Goal: Task Accomplishment & Management: Manage account settings

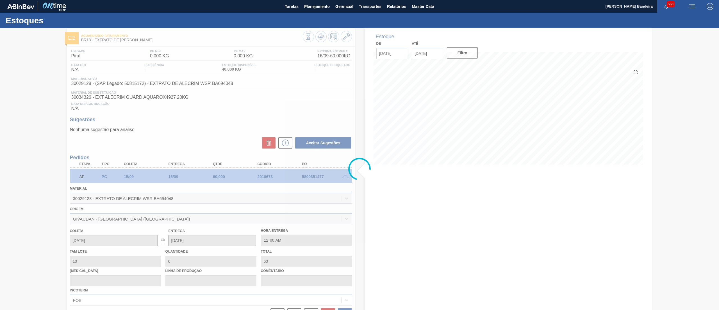
click at [346, 176] on span at bounding box center [345, 176] width 7 height 4
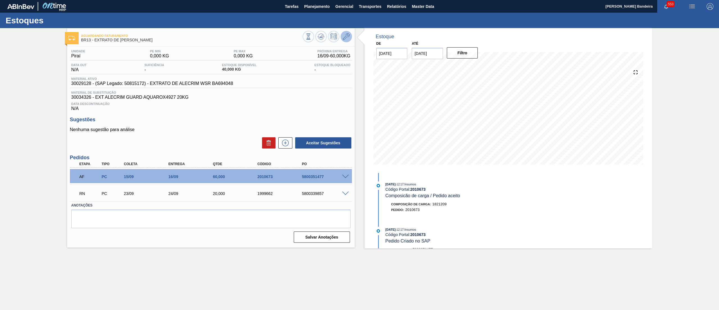
click at [345, 38] on icon at bounding box center [346, 36] width 7 height 7
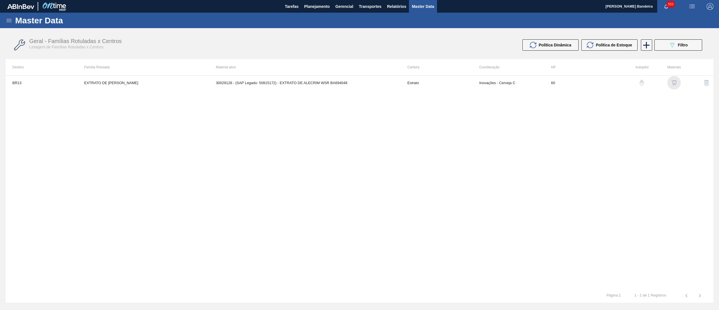
click at [673, 83] on img "button" at bounding box center [674, 83] width 6 height 6
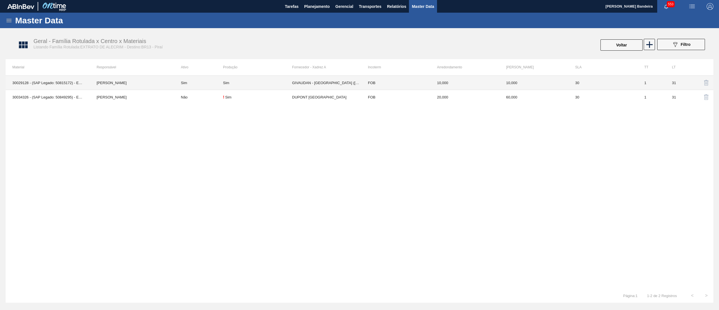
click at [338, 84] on td "GIVAUDAN - [GEOGRAPHIC_DATA] ([GEOGRAPHIC_DATA])" at bounding box center [326, 83] width 69 height 14
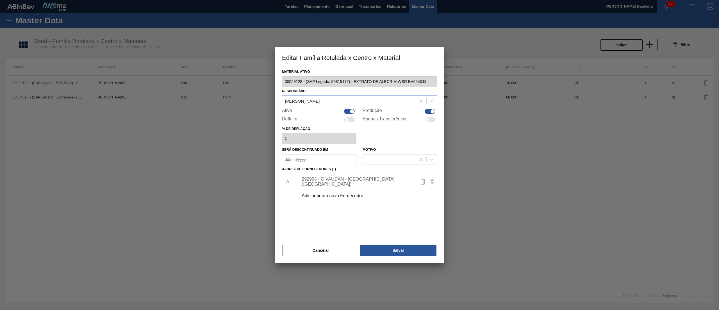
click at [344, 196] on div "Adicionar um novo Fornecedor" at bounding box center [357, 195] width 110 height 5
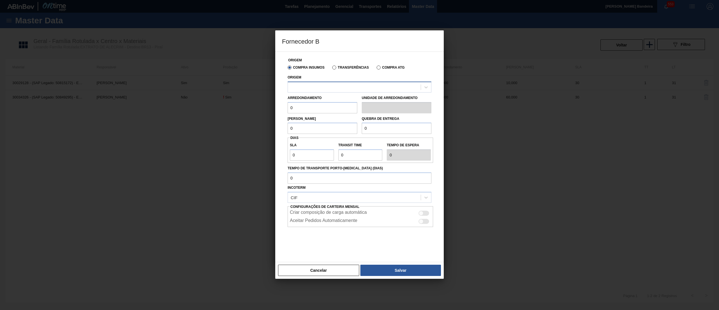
click at [342, 84] on div at bounding box center [354, 87] width 133 height 8
click at [320, 271] on button "Cancelar" at bounding box center [318, 269] width 81 height 11
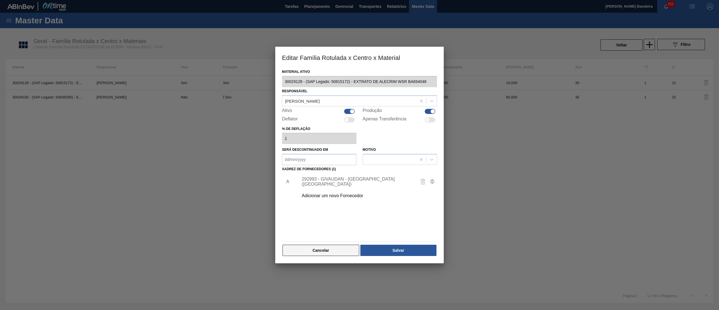
click at [323, 251] on button "Cancelar" at bounding box center [321, 249] width 77 height 11
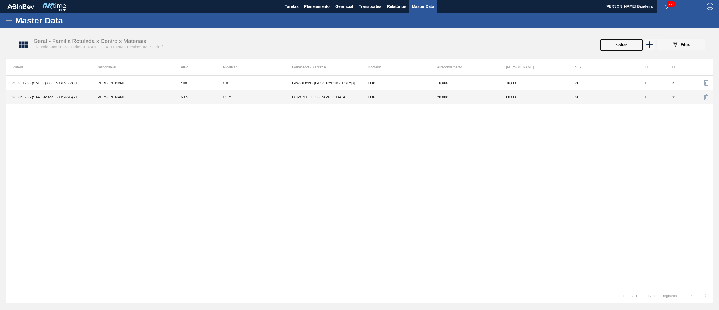
click at [325, 93] on td "DUPONT [GEOGRAPHIC_DATA]" at bounding box center [326, 97] width 69 height 14
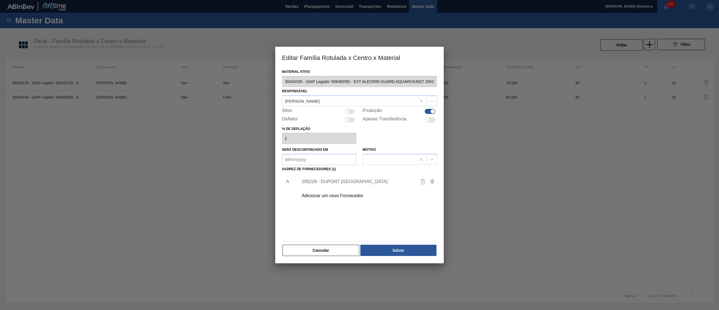
click at [324, 195] on div "Adicionar um novo Fornecedor" at bounding box center [357, 195] width 110 height 5
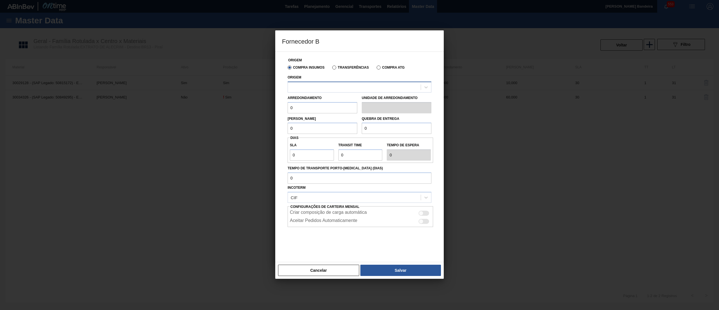
click at [332, 91] on div at bounding box center [354, 87] width 133 height 8
click at [338, 102] on div "294266 - Iff – essencias e fragancias ltda" at bounding box center [360, 101] width 144 height 10
drag, startPoint x: 270, startPoint y: 111, endPoint x: 264, endPoint y: 112, distance: 6.2
click at [264, 112] on div "Fornecedor B Origem Compra Insumos Transferências Compra ATG Origem 294266 - If…" at bounding box center [359, 155] width 719 height 310
drag, startPoint x: 310, startPoint y: 112, endPoint x: 244, endPoint y: 115, distance: 65.3
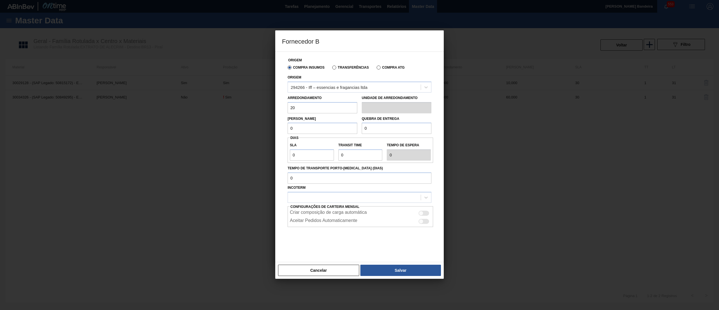
click at [244, 115] on div "Fornecedor B Origem Compra Insumos Transferências Compra ATG Origem 294266 - If…" at bounding box center [359, 155] width 719 height 310
type input "20"
drag, startPoint x: 295, startPoint y: 130, endPoint x: 242, endPoint y: 136, distance: 52.9
click at [242, 136] on div "Fornecedor B Origem Compra Insumos Transferências Compra ATG Origem 294266 - If…" at bounding box center [359, 155] width 719 height 310
paste input "2"
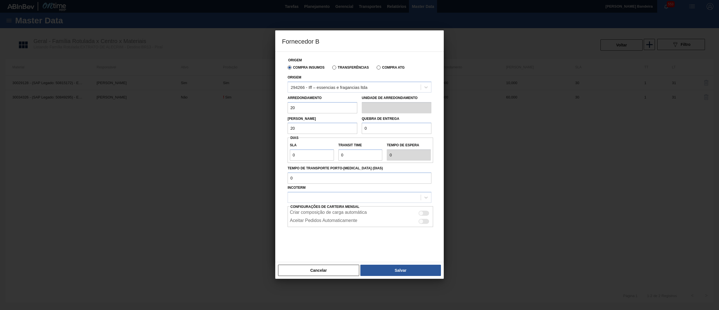
type input "20"
drag, startPoint x: 387, startPoint y: 126, endPoint x: 317, endPoint y: 133, distance: 69.8
click at [318, 133] on div "[PERSON_NAME] 20 Quebra de entrega 0" at bounding box center [359, 123] width 148 height 21
paste input "2"
type input "20"
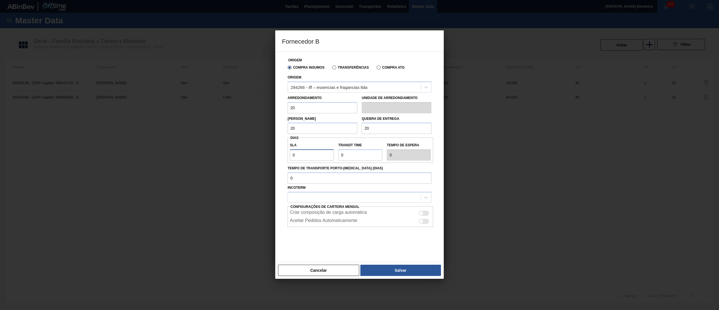
drag, startPoint x: 304, startPoint y: 154, endPoint x: 266, endPoint y: 154, distance: 37.4
click at [266, 154] on div "Fornecedor B Origem Compra Insumos Transferências Compra ATG Origem 294266 - If…" at bounding box center [359, 155] width 719 height 310
type input "3"
type input "30"
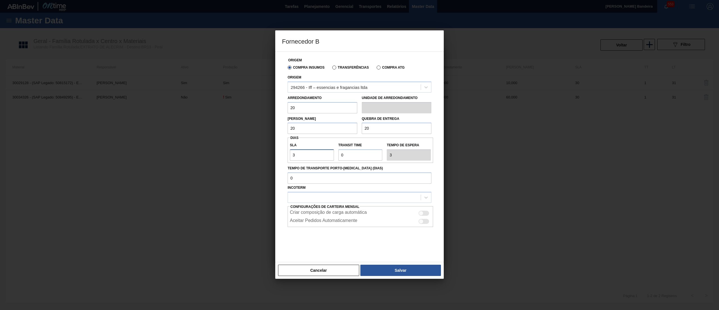
type input "30"
drag, startPoint x: 354, startPoint y: 158, endPoint x: 314, endPoint y: 152, distance: 40.6
click at [314, 152] on div "SLA 30 Transit Time Tempo de espera 30" at bounding box center [361, 150] width 146 height 21
type input "1"
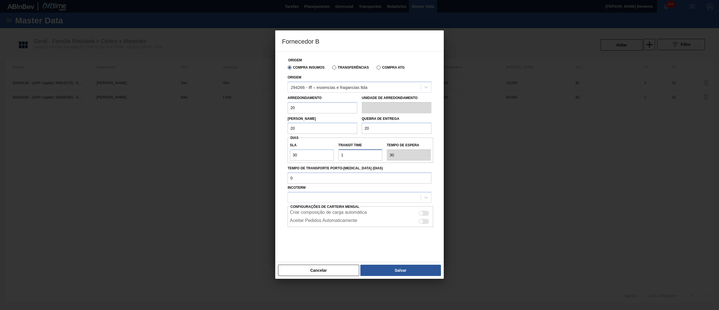
type input "31"
type input "1"
click at [320, 202] on div at bounding box center [360, 197] width 144 height 11
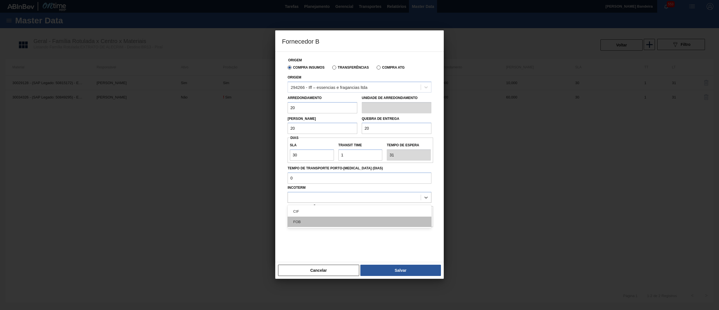
click at [317, 223] on div "FOB" at bounding box center [360, 221] width 144 height 10
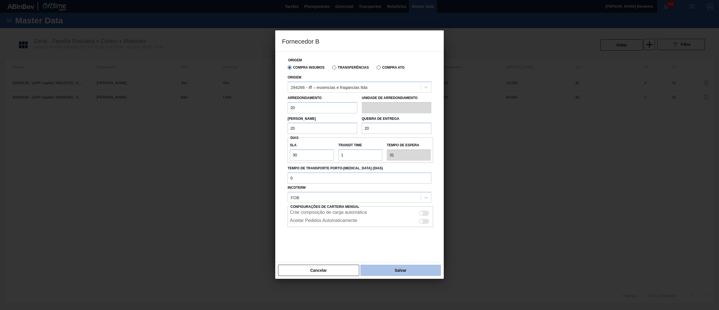
click at [416, 265] on button "Salvar" at bounding box center [400, 269] width 81 height 11
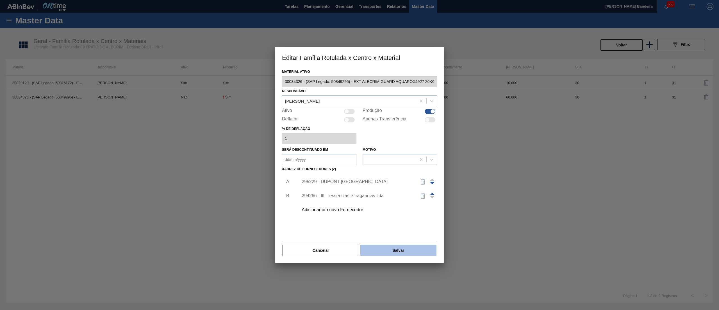
click at [423, 251] on button "Salvar" at bounding box center [398, 249] width 76 height 11
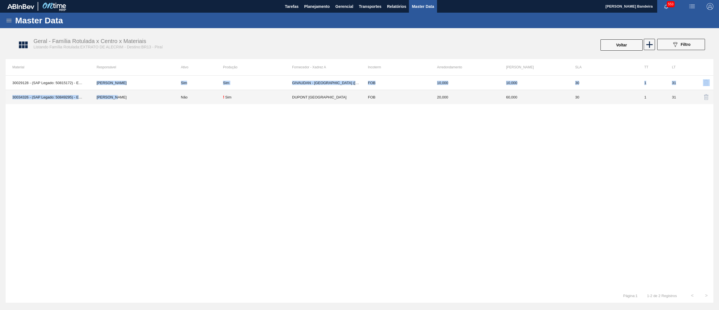
drag, startPoint x: 86, startPoint y: 87, endPoint x: 111, endPoint y: 92, distance: 26.0
click at [111, 92] on tbody "30029128 - (SAP Legado: 50815172) - EXTRATO DE ALECRIM WSR BA694048 [PERSON_NAM…" at bounding box center [360, 90] width 708 height 28
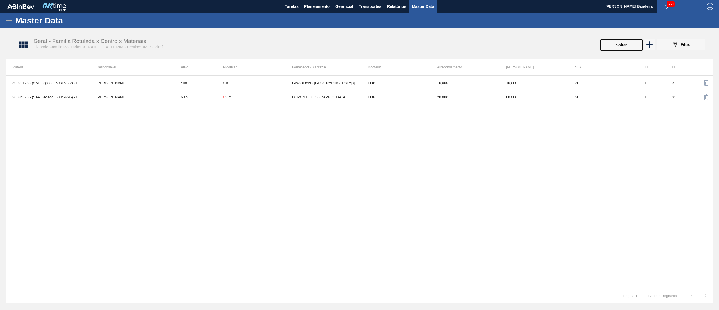
click at [0, 157] on div "Master Data Geral Carteiras e Famílias Coordenações e Usuários Fornecedores Mat…" at bounding box center [359, 158] width 719 height 290
click at [317, 4] on span "Planejamento" at bounding box center [317, 6] width 26 height 7
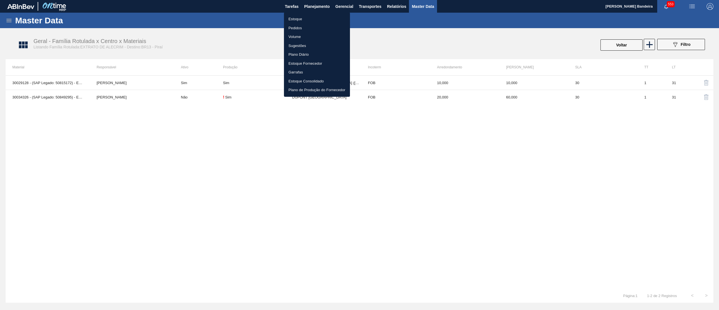
click at [225, 49] on div at bounding box center [359, 155] width 719 height 310
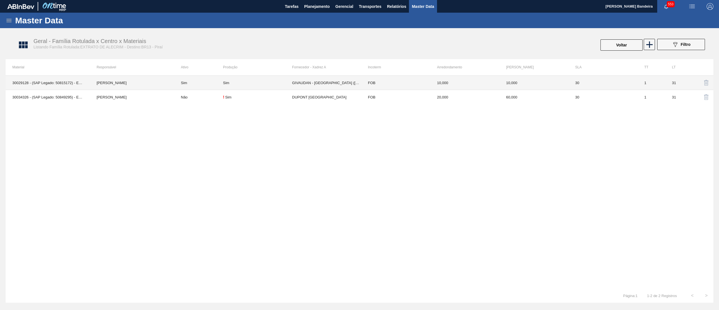
click at [339, 82] on td "GIVAUDAN - [GEOGRAPHIC_DATA] ([GEOGRAPHIC_DATA])" at bounding box center [326, 83] width 69 height 14
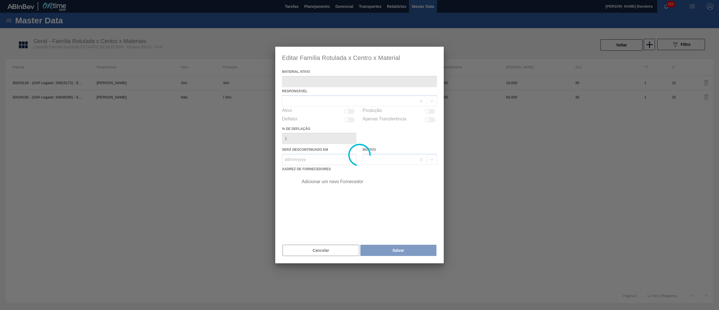
type ativo "30029128 - (SAP Legado: 50815172) - EXTRATO DE ALECRIM WSR BA694048"
checkbox input "true"
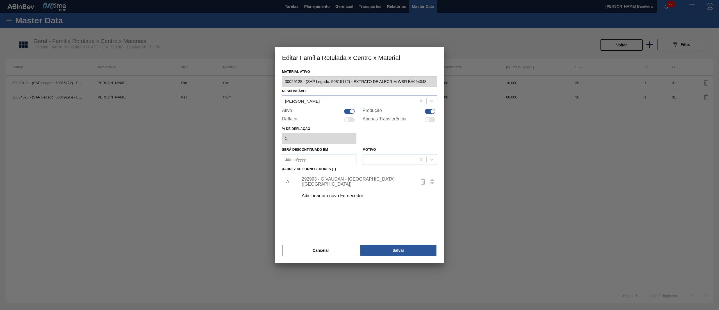
click at [347, 112] on div at bounding box center [349, 111] width 11 height 5
checkbox input "false"
click at [403, 250] on button "Salvar" at bounding box center [398, 249] width 76 height 11
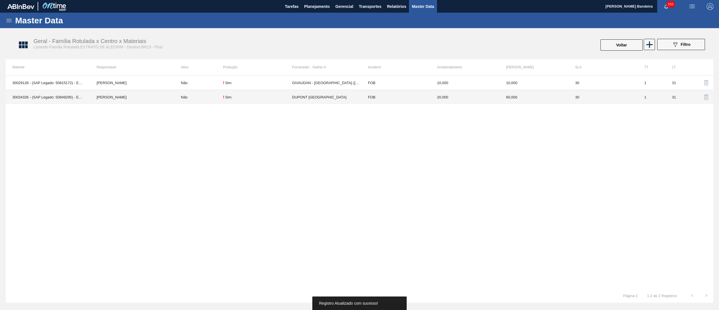
click at [292, 102] on td "DUPONT [GEOGRAPHIC_DATA]" at bounding box center [326, 97] width 69 height 14
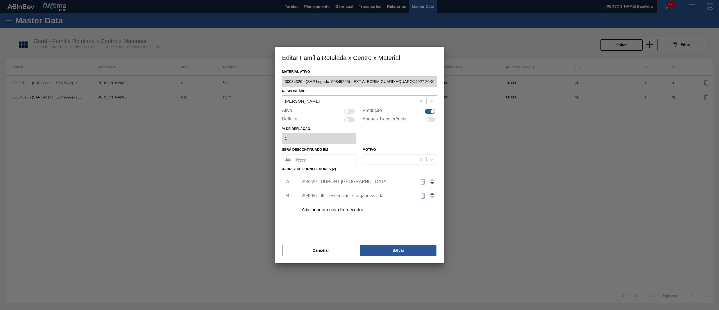
click at [432, 196] on span at bounding box center [432, 197] width 5 height 3
click at [432, 192] on span at bounding box center [432, 193] width 5 height 3
click at [351, 111] on div at bounding box center [349, 111] width 11 height 5
checkbox input "true"
click at [394, 249] on button "Salvar" at bounding box center [398, 249] width 76 height 11
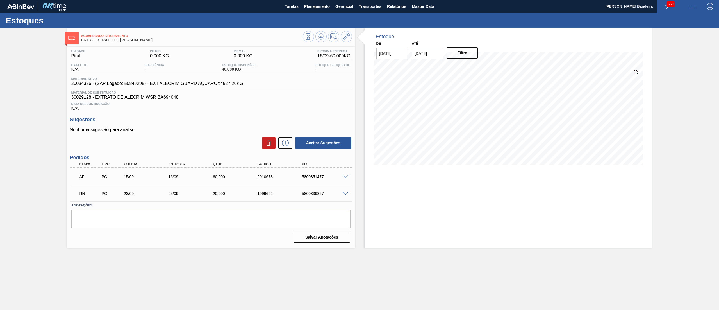
click at [346, 177] on span at bounding box center [345, 176] width 7 height 4
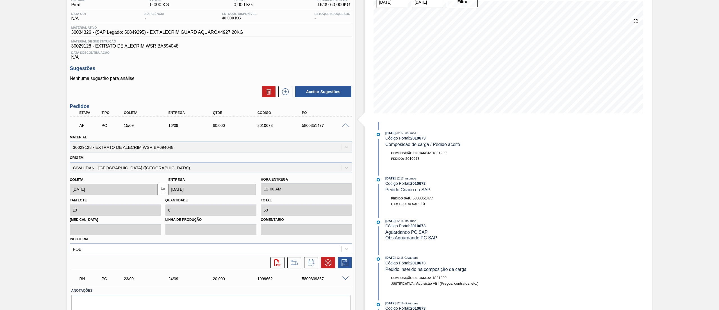
scroll to position [55, 0]
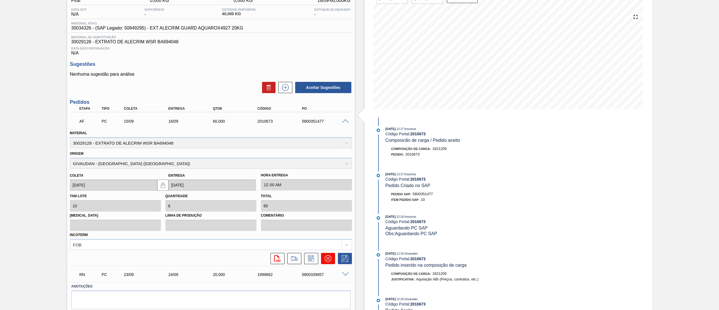
click at [324, 255] on button at bounding box center [328, 258] width 14 height 11
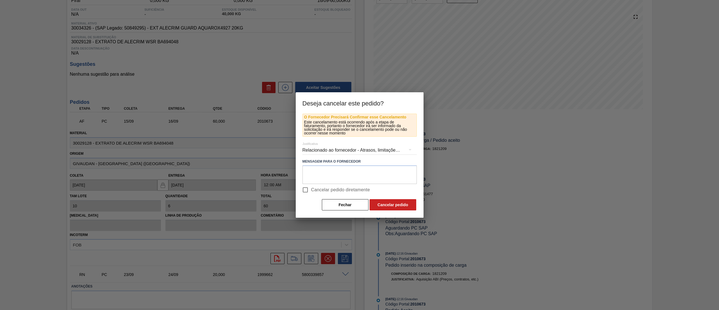
click at [344, 144] on div "Relacionado ao fornecedor - Atrasos, limitações de capacidade, etc." at bounding box center [360, 150] width 114 height 16
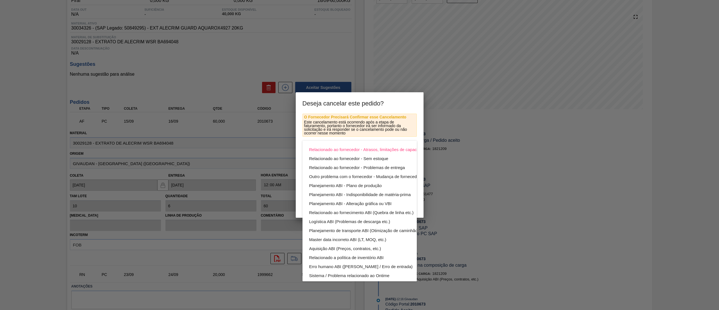
click at [236, 240] on div "Relacionado ao fornecedor - Atrasos, limitações de capacidade, etc. Relacionado…" at bounding box center [359, 155] width 719 height 310
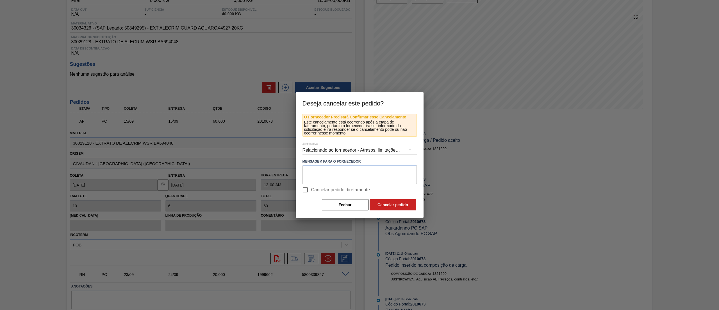
click at [292, 257] on div at bounding box center [359, 155] width 719 height 310
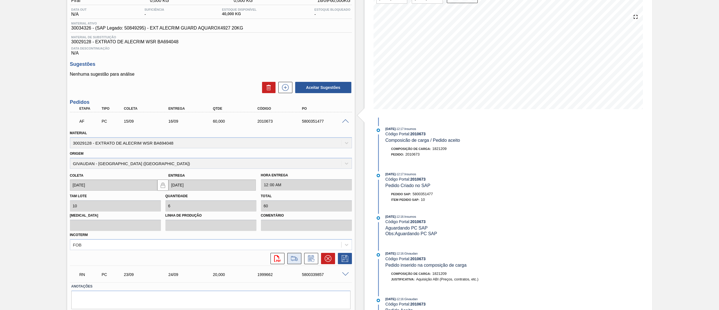
click at [292, 258] on icon at bounding box center [294, 258] width 9 height 7
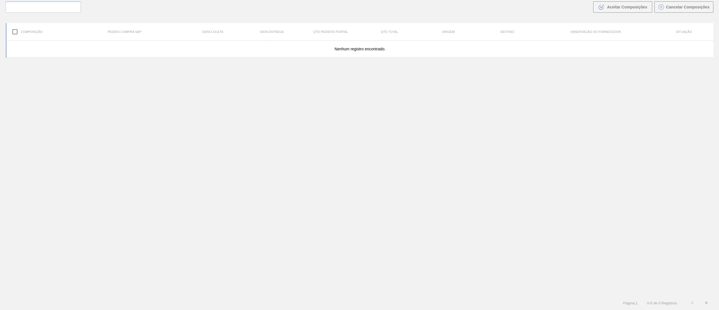
scroll to position [40, 0]
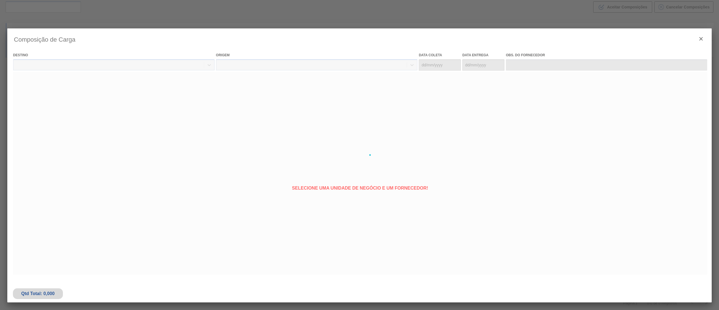
type coleta "[DATE]"
type entrega "[DATE]"
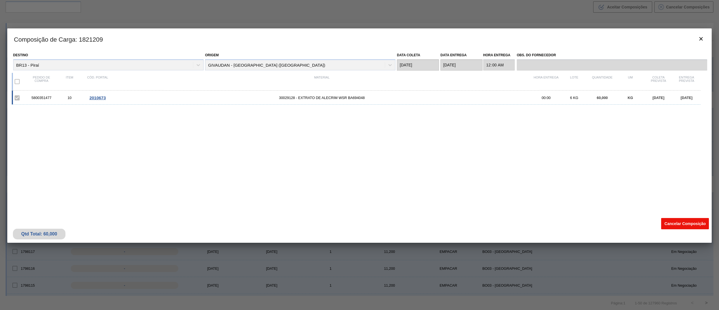
click at [691, 224] on button "Cancelar Composição" at bounding box center [685, 223] width 48 height 11
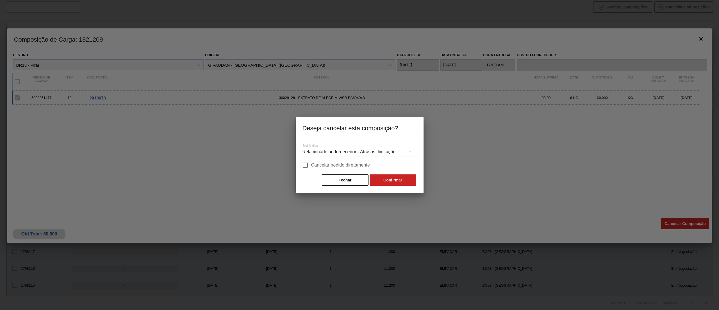
click at [379, 152] on div "Relacionado ao fornecedor - Atrasos, limitações de capacidade, etc." at bounding box center [360, 152] width 114 height 16
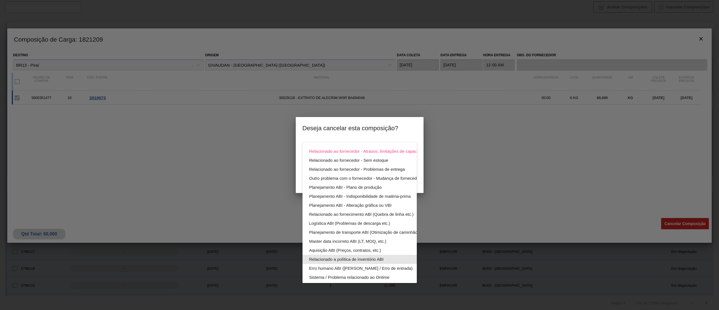
click at [389, 256] on div "Relacionado a política de inventório ABI" at bounding box center [372, 259] width 127 height 9
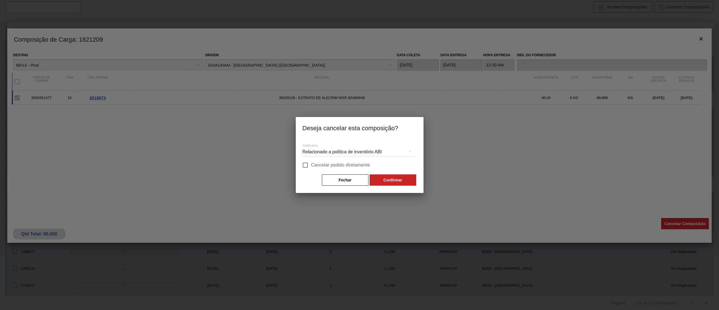
click at [311, 163] on input "Cancelar pedido diretamente" at bounding box center [305, 165] width 12 height 12
checkbox input "true"
click at [409, 180] on button "Confirmar" at bounding box center [393, 179] width 47 height 11
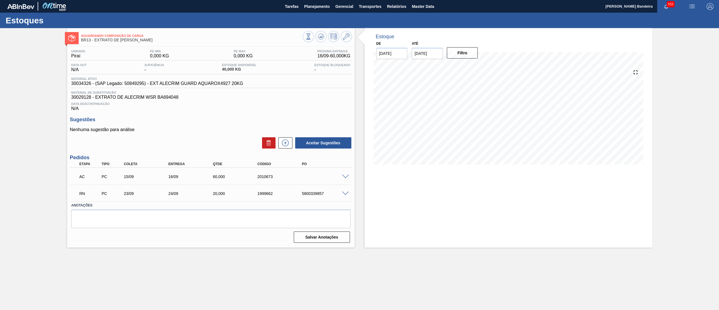
click at [344, 194] on span at bounding box center [345, 193] width 7 height 4
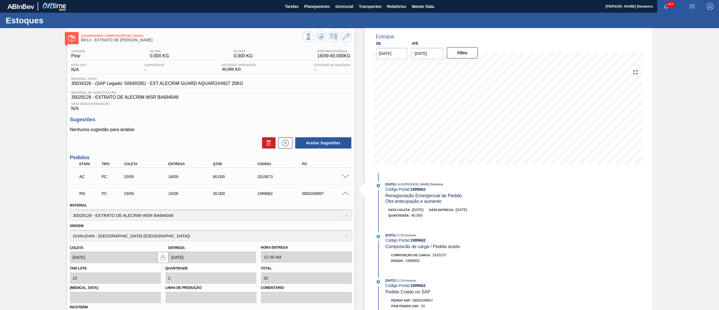
scroll to position [74, 0]
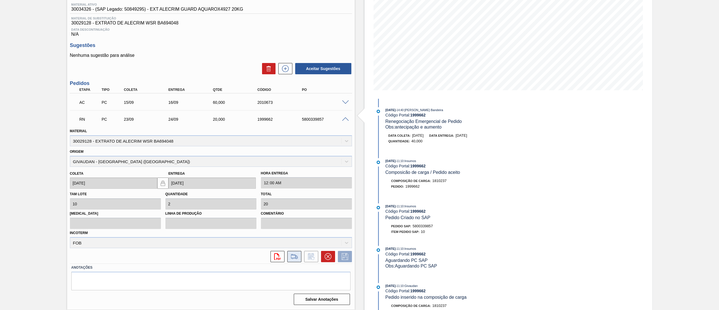
click at [296, 257] on icon at bounding box center [294, 256] width 9 height 7
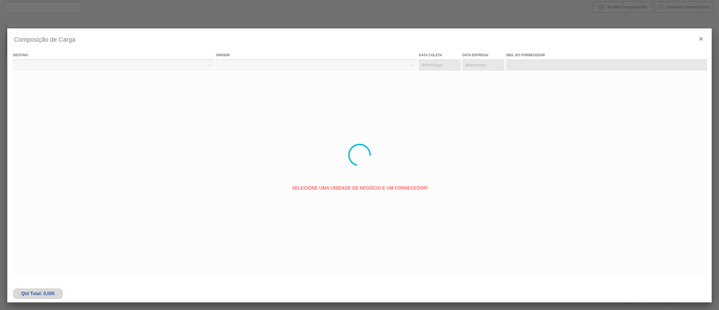
type coleta "[DATE]"
type entrega "[DATE]"
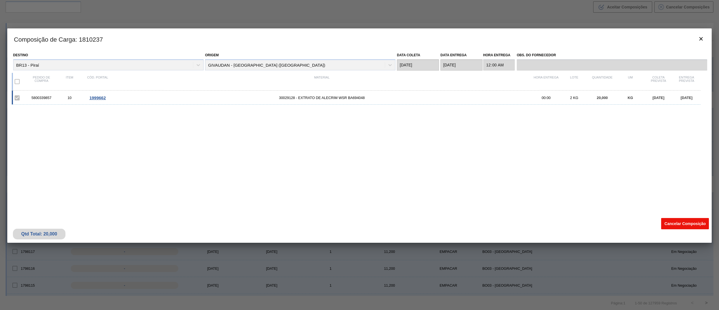
click at [681, 222] on button "Cancelar Composição" at bounding box center [685, 223] width 48 height 11
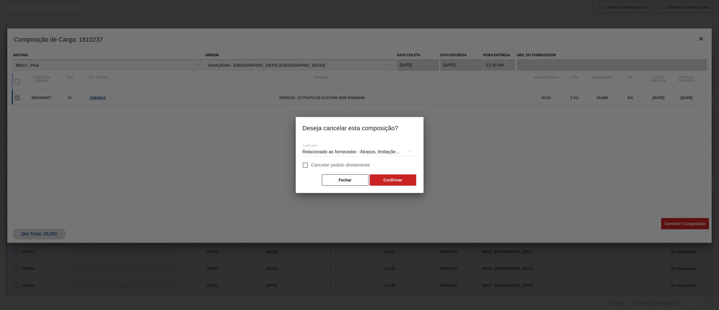
click at [378, 149] on div "Relacionado ao fornecedor - Atrasos, limitações de capacidade, etc." at bounding box center [360, 152] width 114 height 16
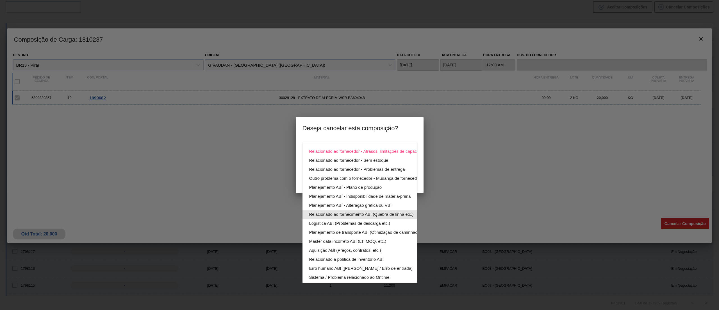
scroll to position [39, 0]
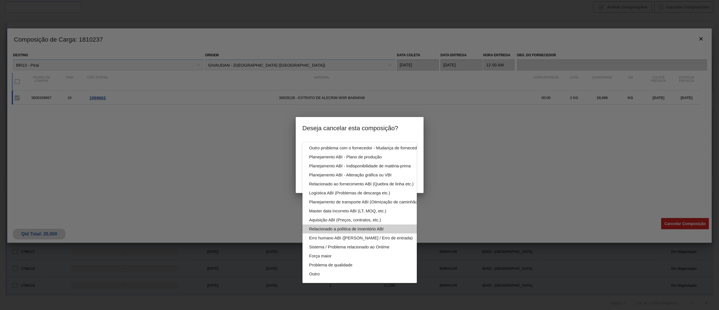
click at [360, 224] on div "Relacionado a política de inventório ABI" at bounding box center [372, 228] width 127 height 9
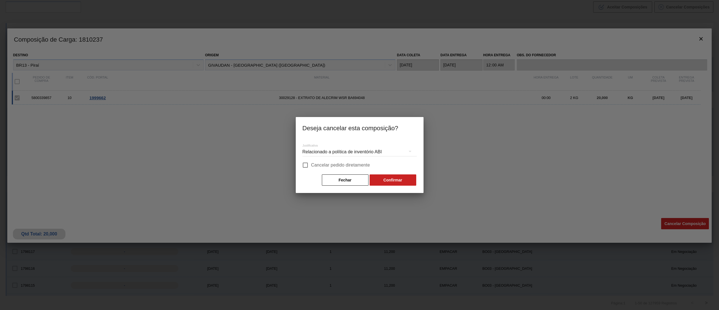
click at [310, 165] on input "Cancelar pedido diretamente" at bounding box center [305, 165] width 12 height 12
checkbox input "true"
click at [398, 178] on button "Confirmar" at bounding box center [393, 179] width 47 height 11
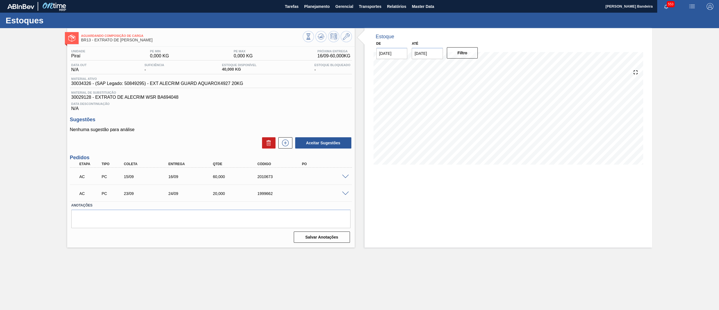
click at [346, 177] on span at bounding box center [345, 176] width 7 height 4
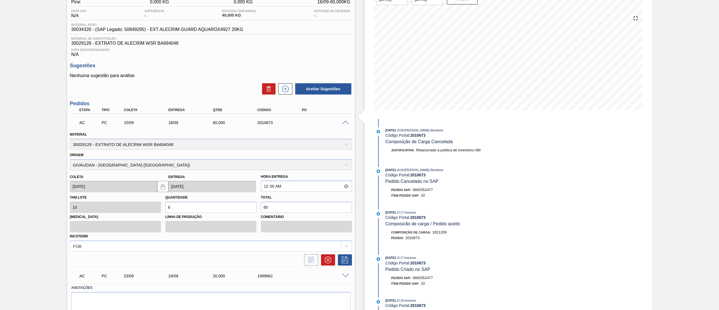
scroll to position [74, 0]
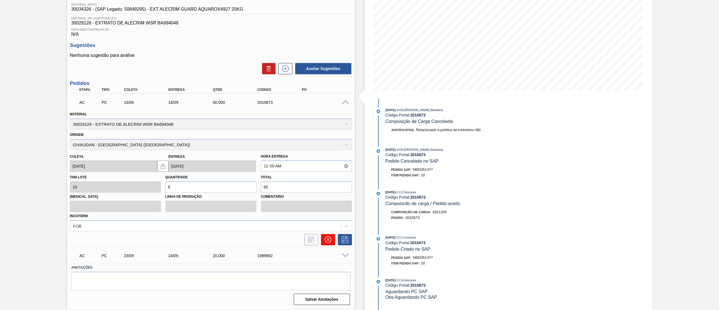
click at [329, 242] on icon at bounding box center [328, 239] width 7 height 7
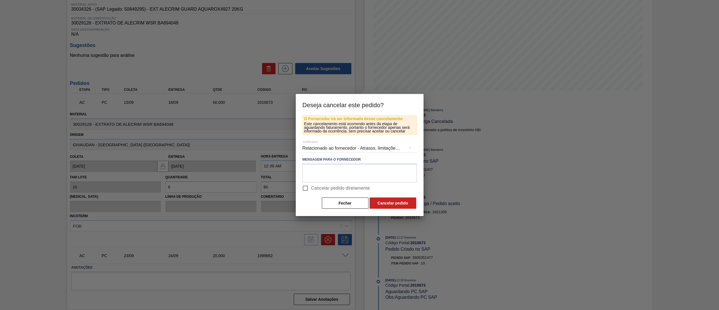
click at [336, 149] on div "Relacionado ao fornecedor - Atrasos, limitações de capacidade, etc." at bounding box center [360, 148] width 114 height 16
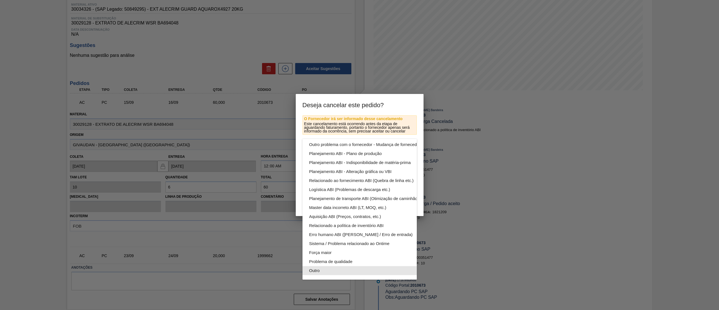
click at [320, 266] on div "Outro" at bounding box center [372, 270] width 127 height 9
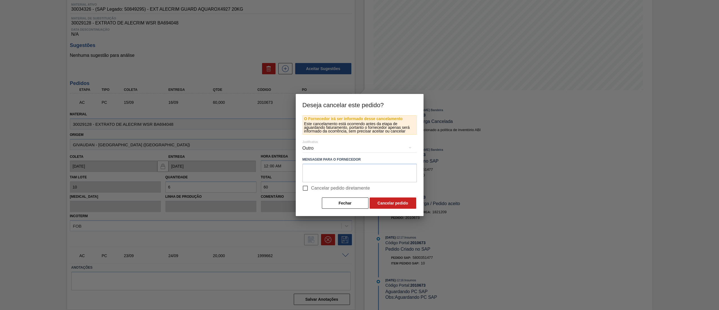
scroll to position [39, 0]
click at [341, 172] on textarea at bounding box center [360, 173] width 114 height 19
type textarea "."
click at [307, 188] on input "Cancelar pedido diretamente" at bounding box center [305, 188] width 12 height 12
checkbox input "true"
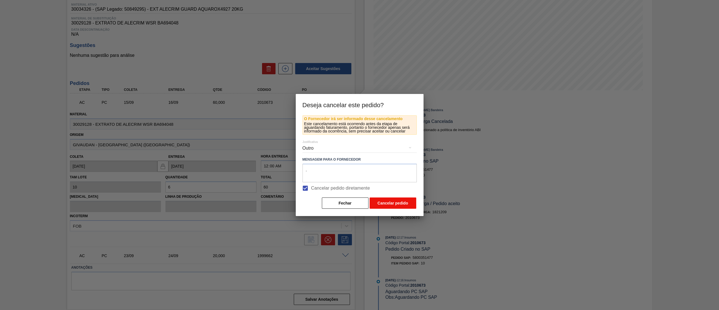
click at [394, 201] on button "Cancelar pedido" at bounding box center [393, 202] width 47 height 11
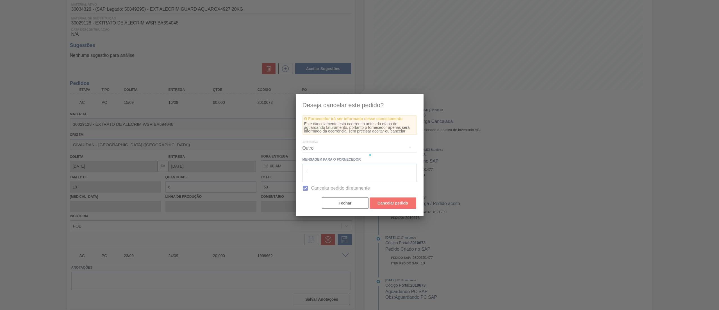
scroll to position [0, 0]
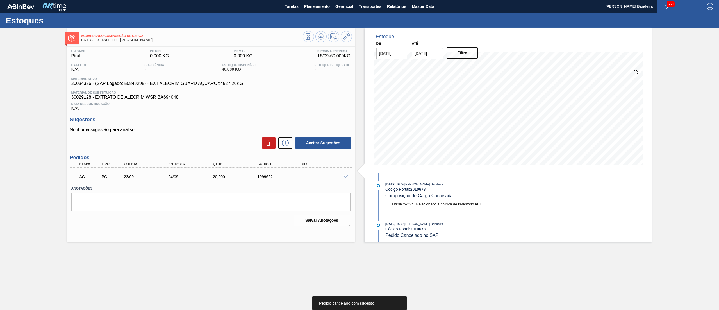
click at [344, 180] on div "AC PC 23/09 24/09 20,000 1999662" at bounding box center [211, 176] width 282 height 14
click at [342, 178] on span at bounding box center [345, 176] width 7 height 4
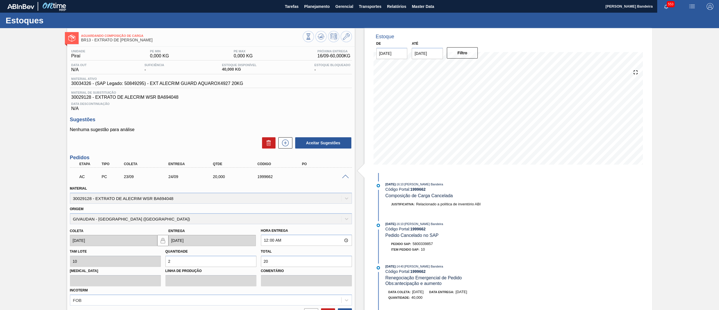
scroll to position [57, 0]
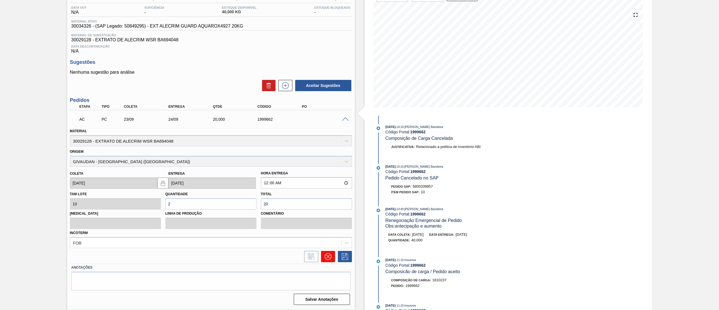
click at [323, 258] on button at bounding box center [328, 256] width 14 height 11
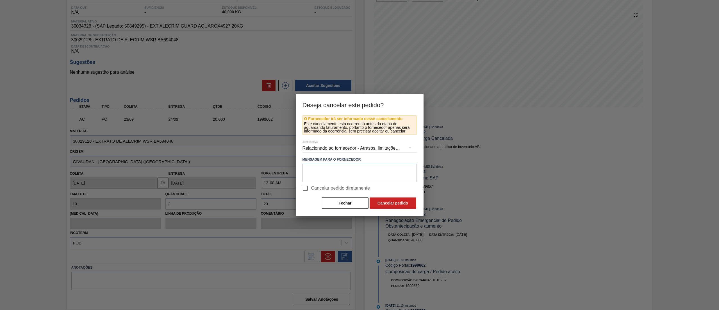
click at [359, 143] on div "Relacionado ao fornecedor - Atrasos, limitações de capacidade, etc." at bounding box center [360, 148] width 114 height 16
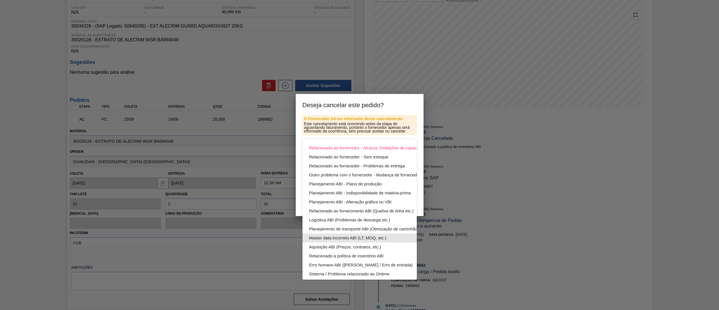
scroll to position [39, 0]
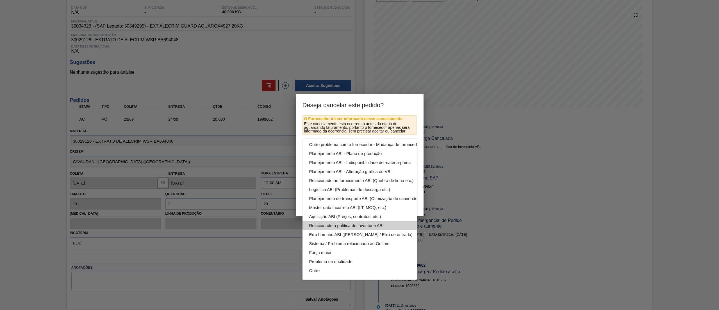
click at [346, 221] on div "Relacionado a política de inventório ABI" at bounding box center [372, 225] width 127 height 9
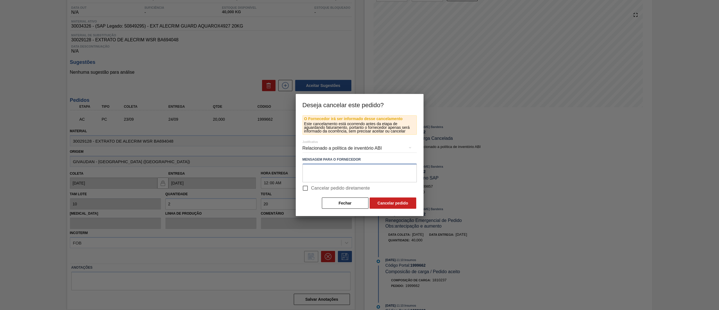
click at [322, 174] on textarea at bounding box center [360, 173] width 114 height 19
type textarea "."
click at [307, 189] on input "Cancelar pedido diretamente" at bounding box center [305, 188] width 12 height 12
checkbox input "true"
click at [398, 199] on button "Cancelar pedido" at bounding box center [393, 202] width 47 height 11
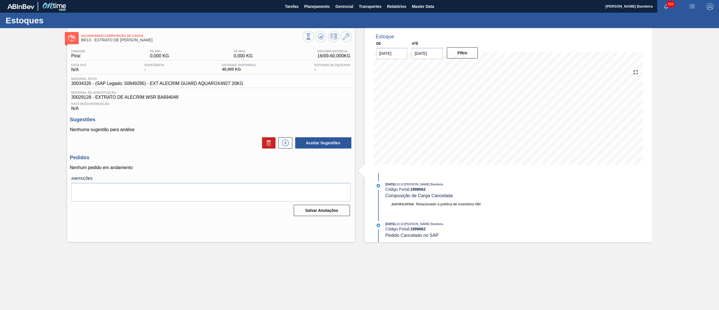
click at [361, 104] on div "Estoque De [DATE] Até [DATE] Filtro 20/08 Projeção de Estoque 29.016 [DOMAIN_NA…" at bounding box center [504, 135] width 298 height 214
click at [285, 142] on icon at bounding box center [285, 142] width 9 height 7
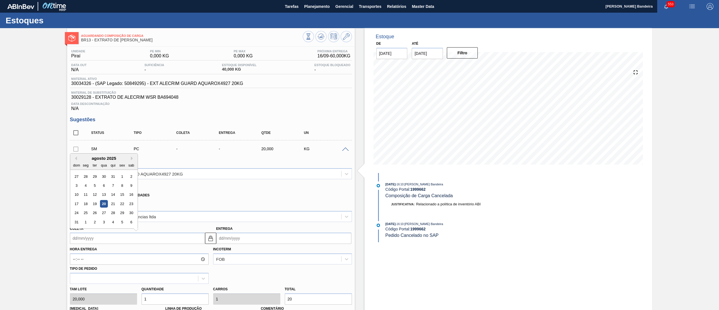
click at [101, 238] on input "Coleta" at bounding box center [137, 237] width 135 height 11
click at [84, 223] on div "1" at bounding box center [86, 222] width 8 height 8
type input "[DATE]"
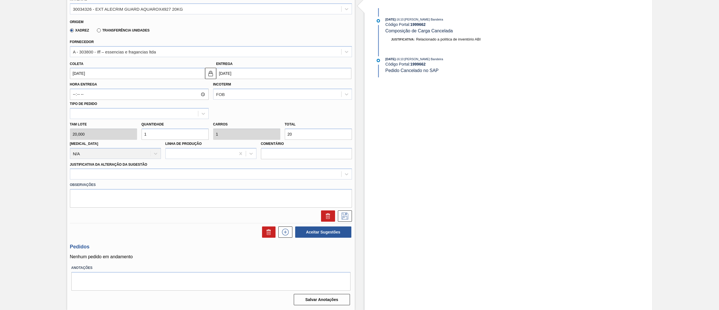
click at [132, 134] on div "Tam lote 20,000 Quantidade 1 Carros 1 Total 20 [MEDICAL_DATA] N/A Linha de Prod…" at bounding box center [211, 139] width 287 height 40
type input "5"
type input "100"
type input "5"
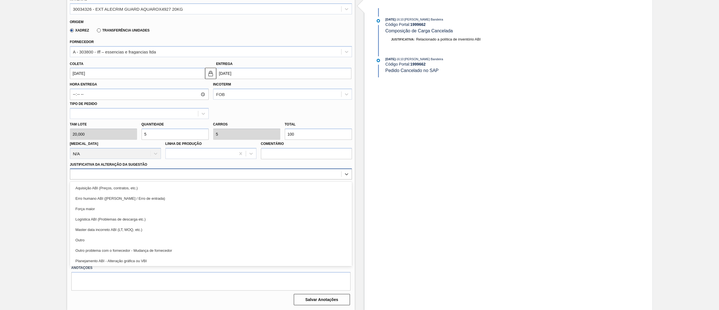
click at [135, 177] on div at bounding box center [205, 174] width 271 height 8
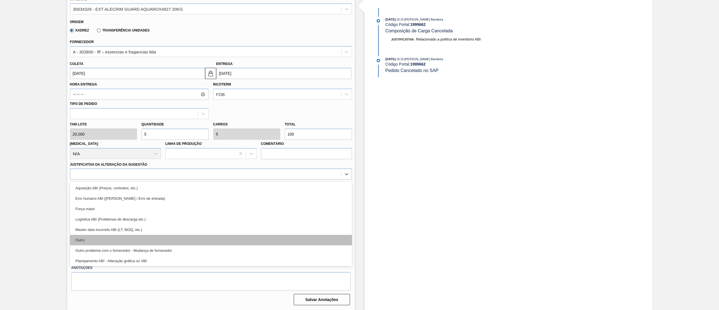
click at [101, 242] on div "Outro" at bounding box center [211, 240] width 282 height 10
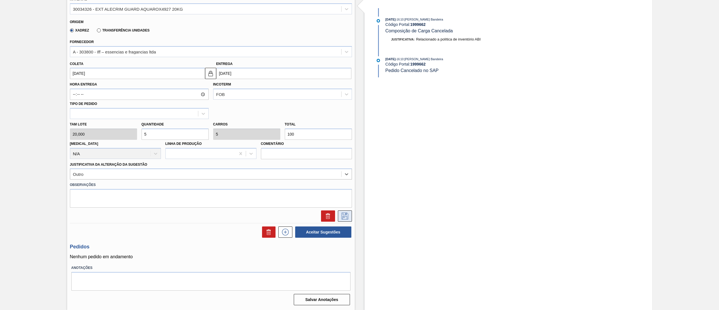
click at [341, 217] on icon at bounding box center [345, 215] width 9 height 7
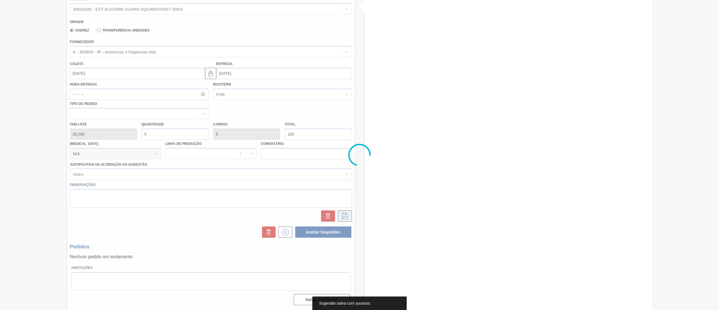
scroll to position [0, 0]
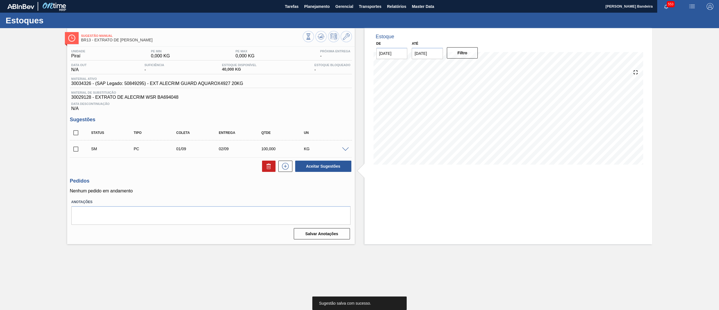
click at [76, 150] on input "checkbox" at bounding box center [76, 149] width 12 height 12
click at [317, 165] on button "Aceitar Sugestões" at bounding box center [323, 165] width 56 height 11
checkbox input "false"
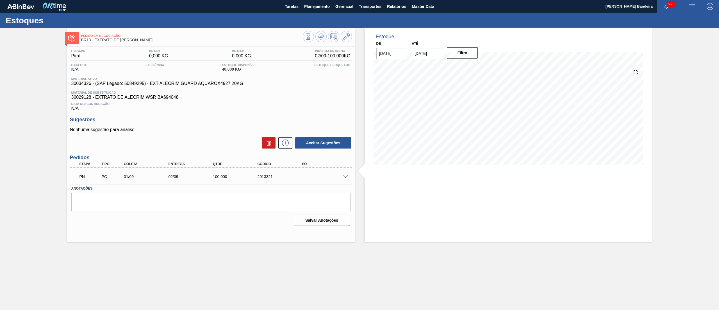
click at [343, 177] on span at bounding box center [345, 176] width 7 height 4
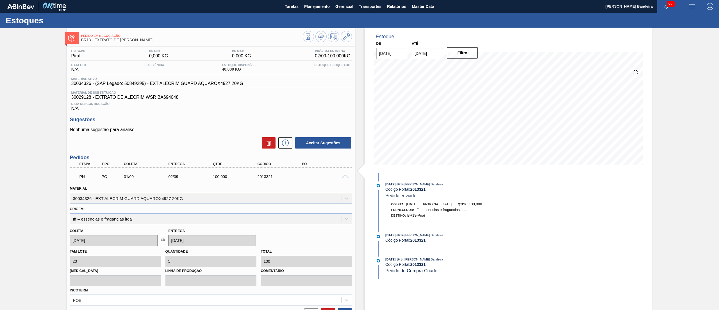
click at [343, 177] on span at bounding box center [345, 176] width 7 height 4
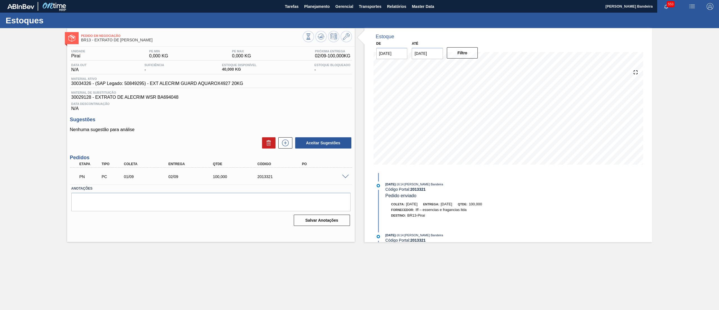
click at [343, 178] on span at bounding box center [345, 176] width 7 height 4
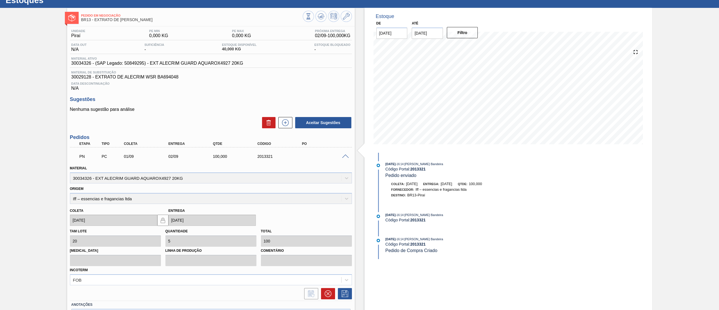
scroll to position [21, 0]
